Goal: Task Accomplishment & Management: Use online tool/utility

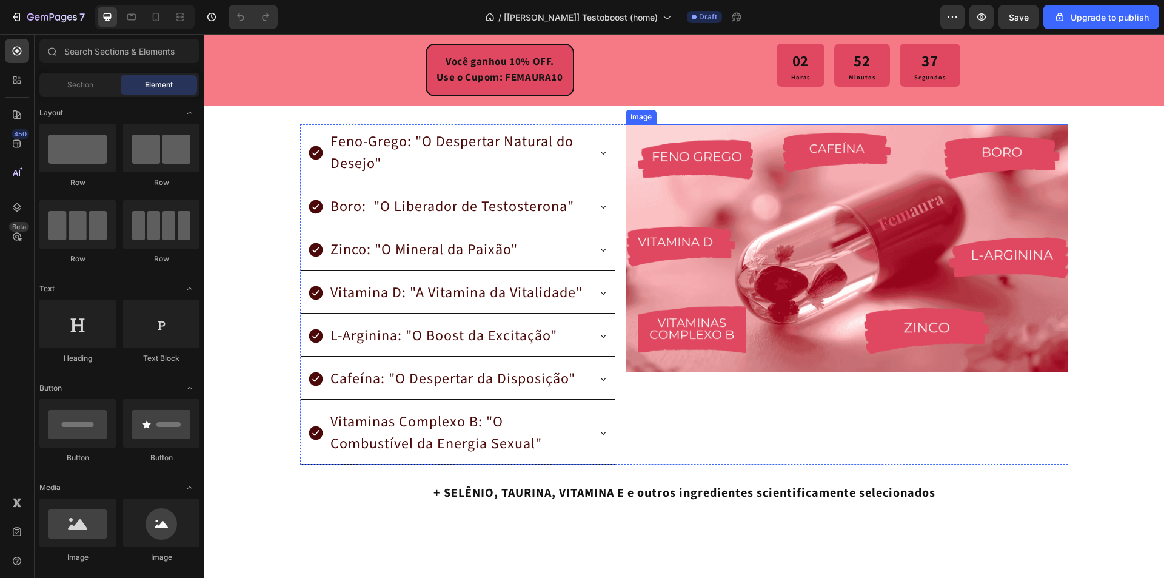
scroll to position [2364, 0]
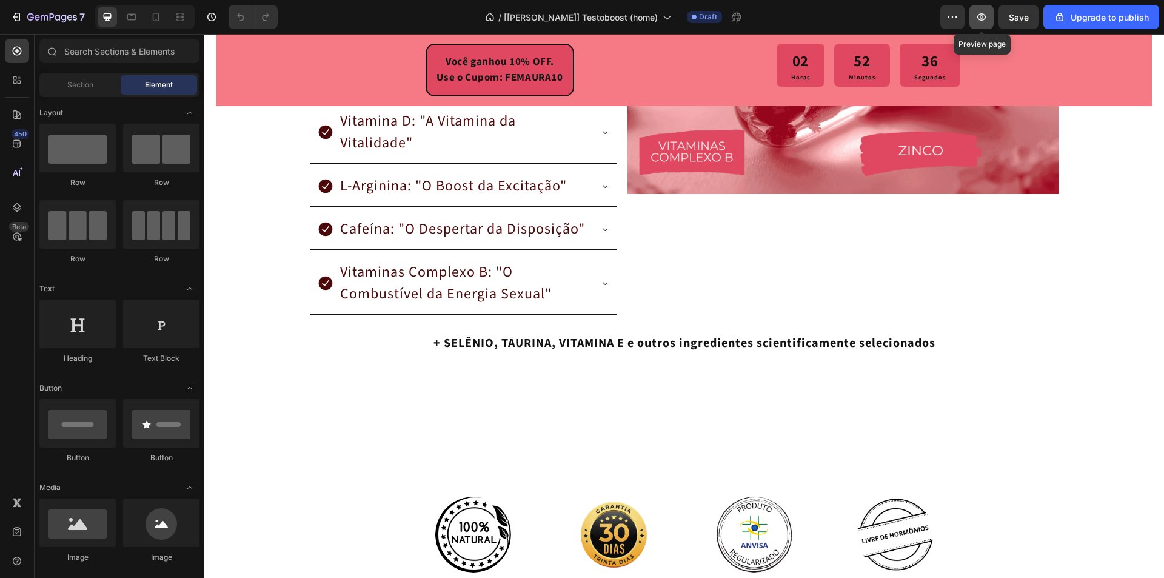
click at [990, 11] on button "button" at bounding box center [981, 17] width 24 height 24
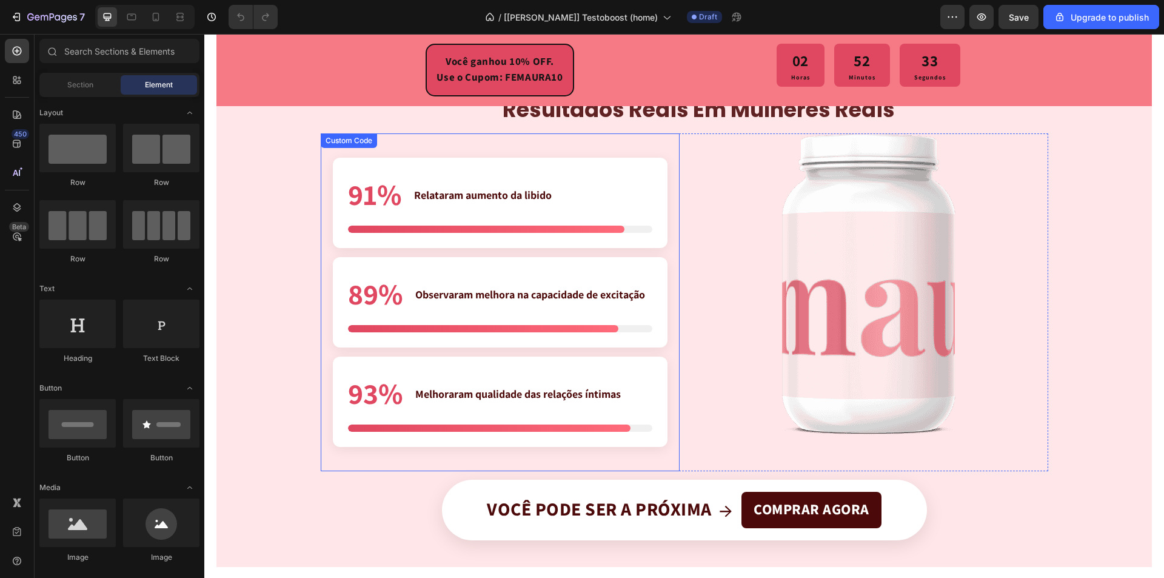
scroll to position [2848, 0]
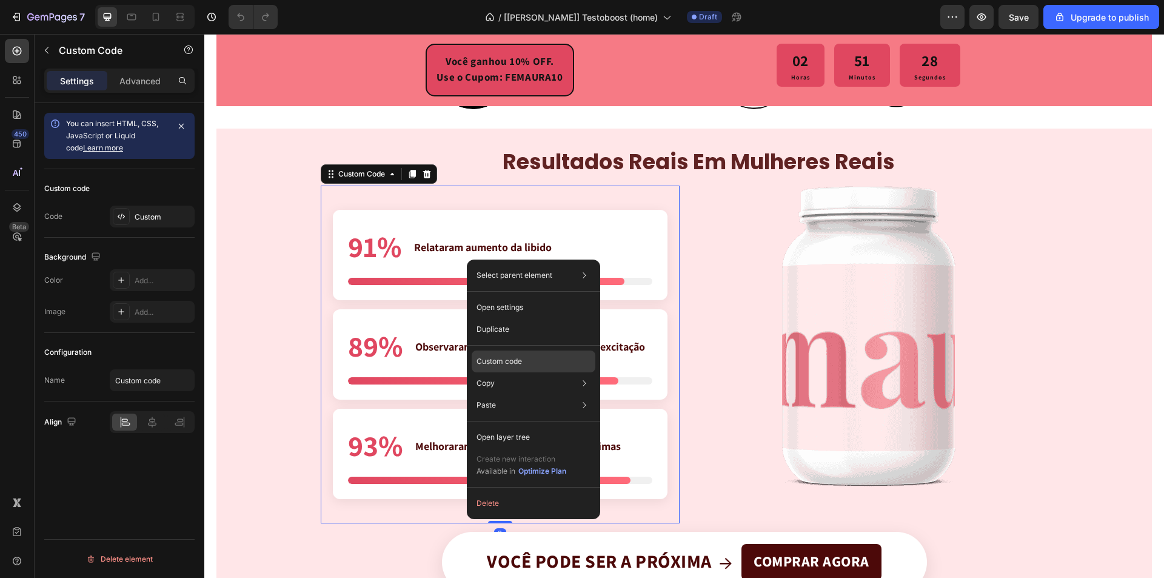
click at [522, 356] on div "Custom code" at bounding box center [534, 361] width 124 height 22
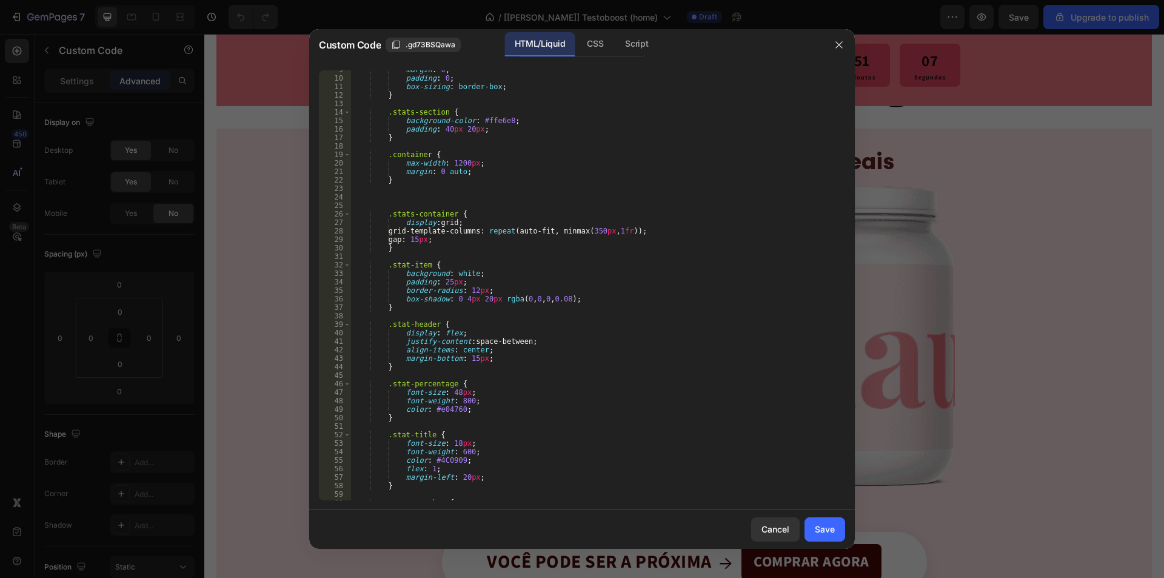
scroll to position [255, 0]
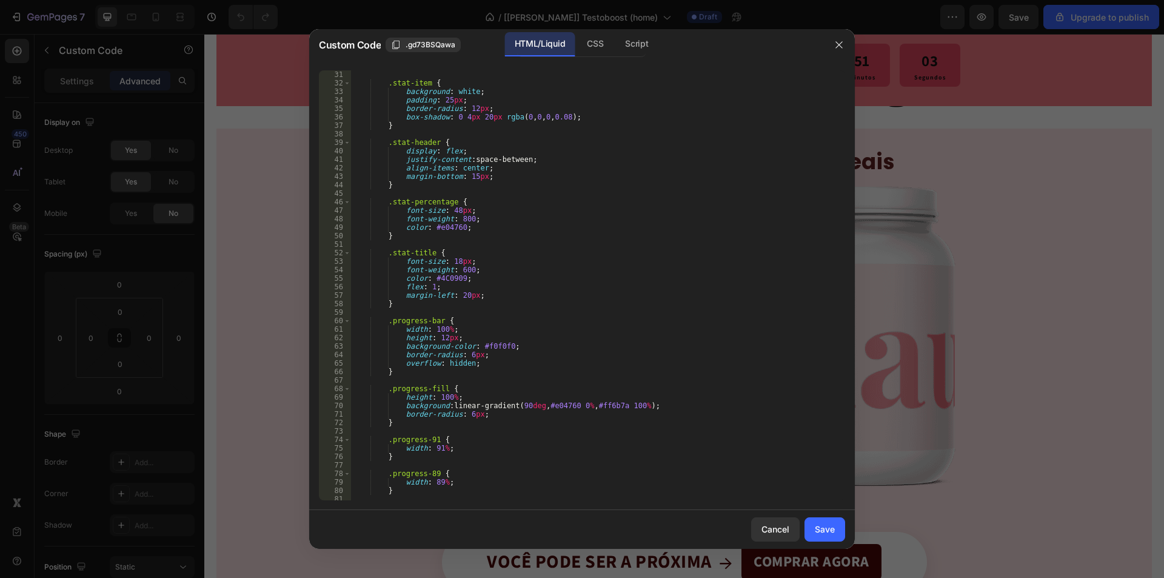
type textarea "border-radius: 6px;"
click at [493, 410] on div ".stat-item { background : white ; padding : 25 px ; border-radius : 12 px ; box…" at bounding box center [593, 293] width 485 height 447
type textarea "display: block!;"
click at [818, 528] on div "Save" at bounding box center [825, 528] width 20 height 13
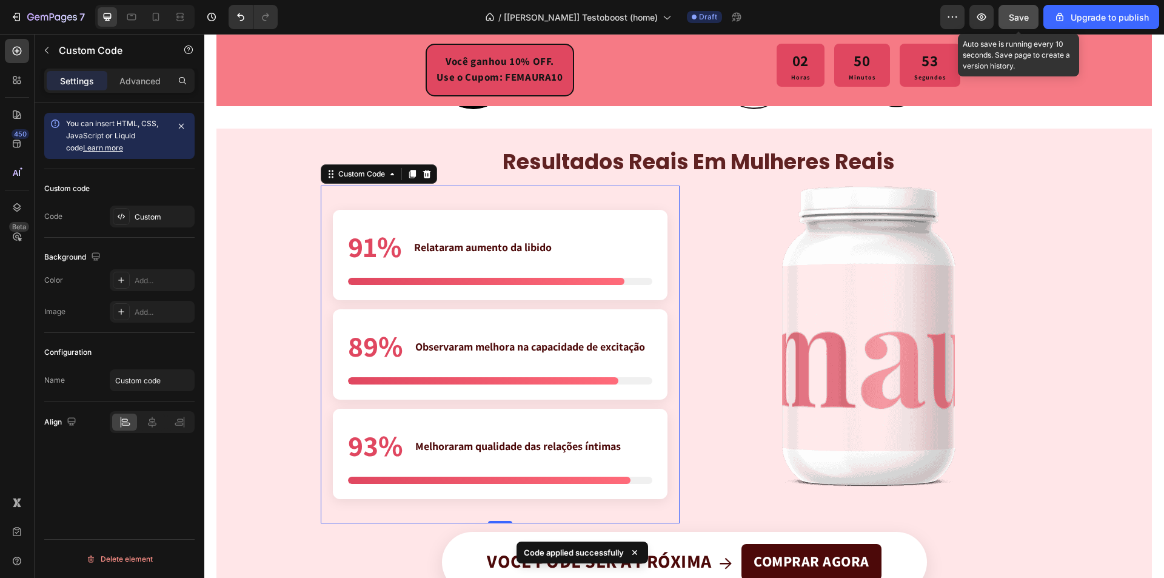
click at [1011, 15] on span "Save" at bounding box center [1018, 17] width 20 height 10
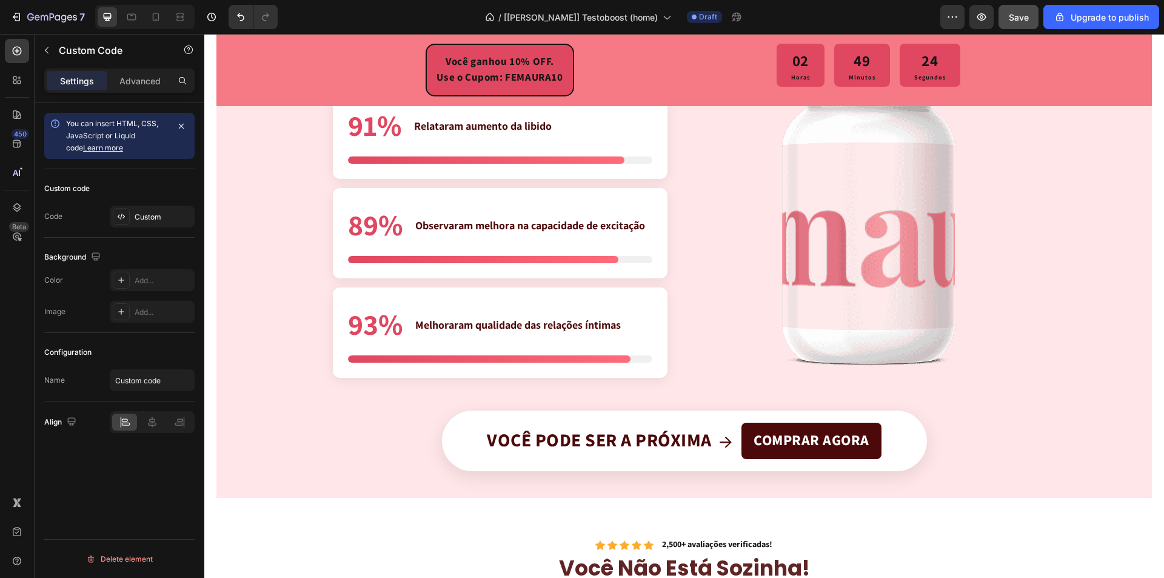
scroll to position [2848, 0]
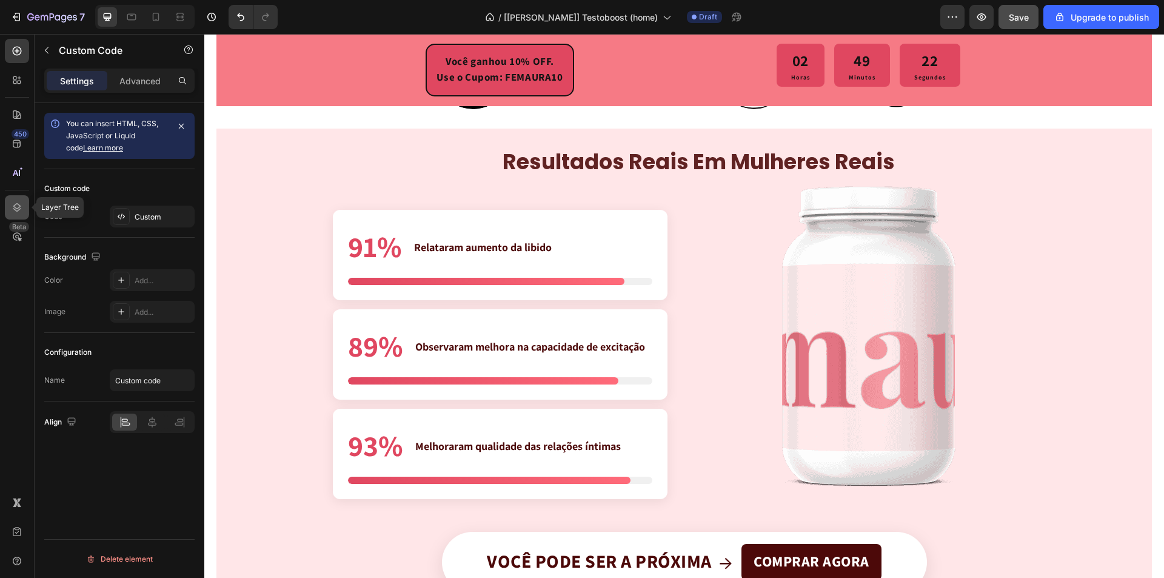
click at [15, 207] on icon at bounding box center [17, 207] width 8 height 8
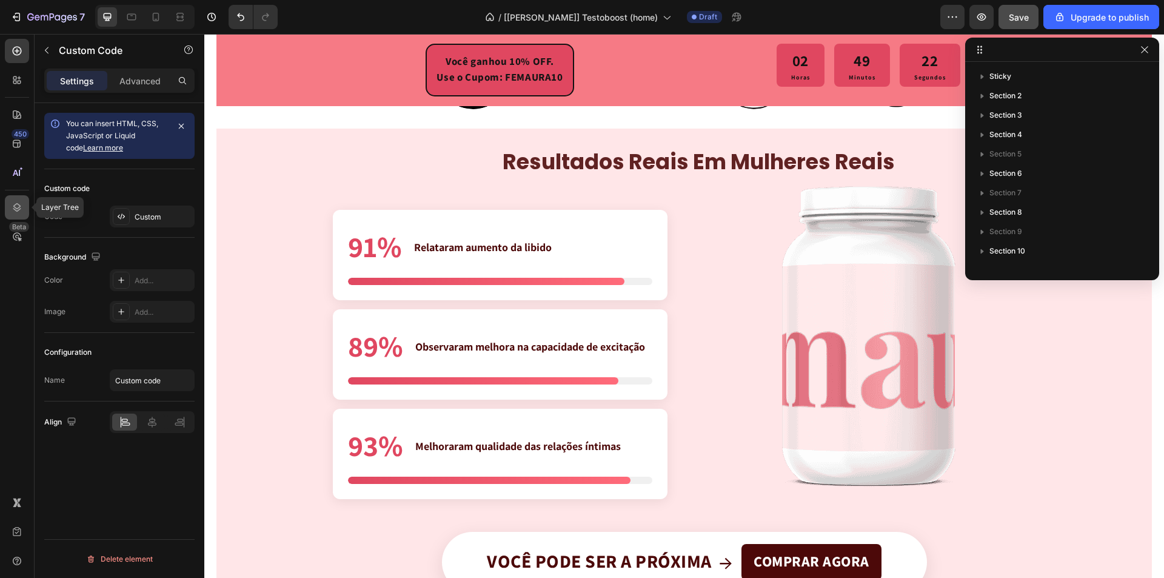
scroll to position [288, 0]
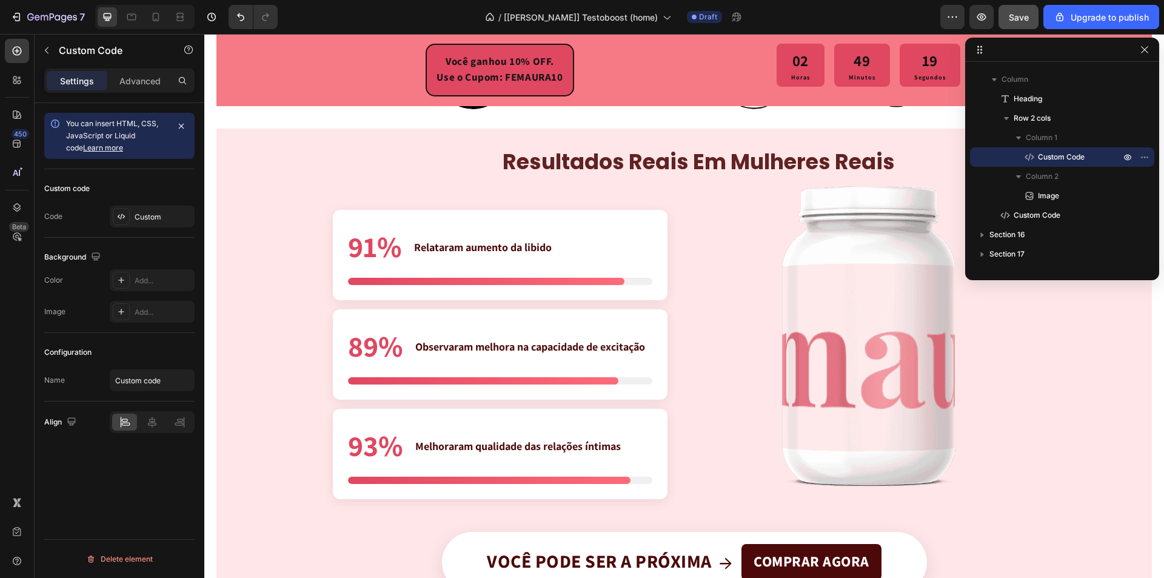
click at [622, 235] on div "91% Relataram aumento da libido" at bounding box center [500, 247] width 304 height 44
click at [506, 270] on div "91% Relataram aumento da libido" at bounding box center [500, 255] width 335 height 90
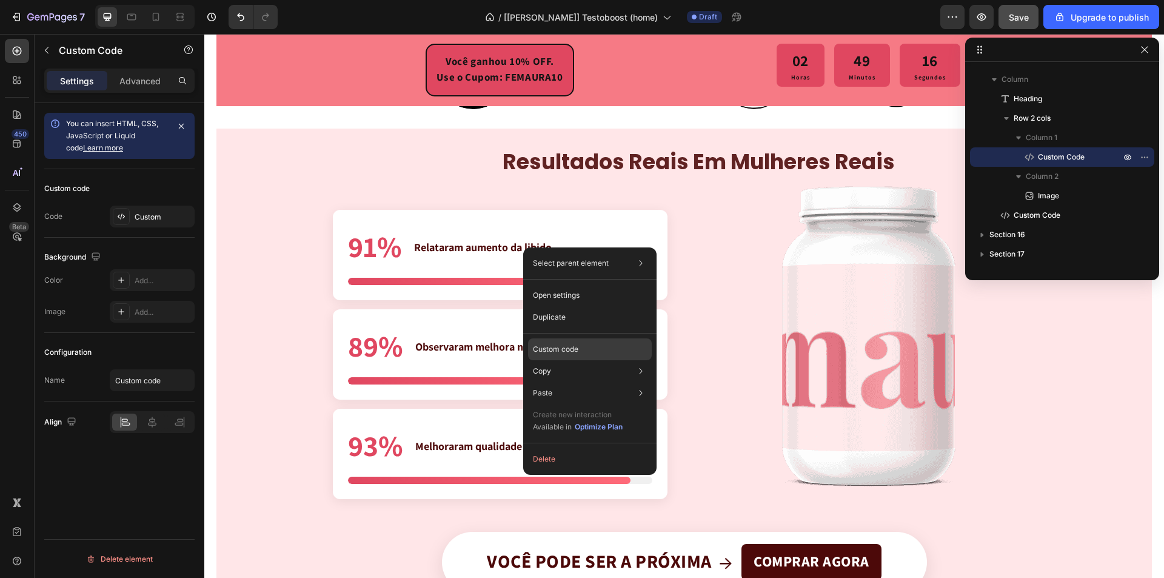
click at [562, 347] on p "Custom code" at bounding box center [555, 349] width 45 height 11
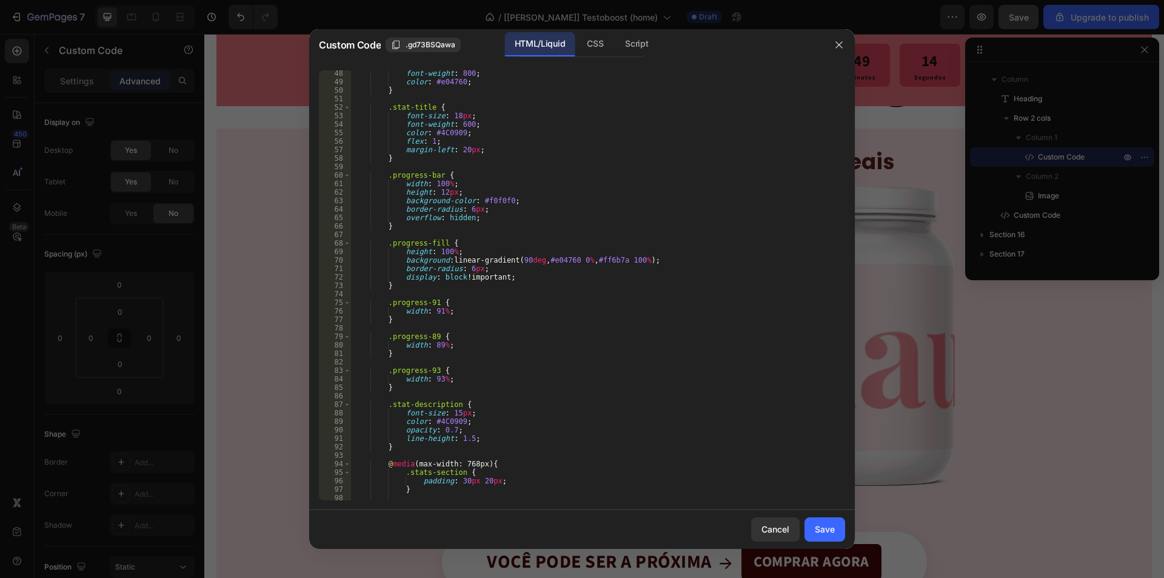
scroll to position [400, 0]
